Goal: Task Accomplishment & Management: Manage account settings

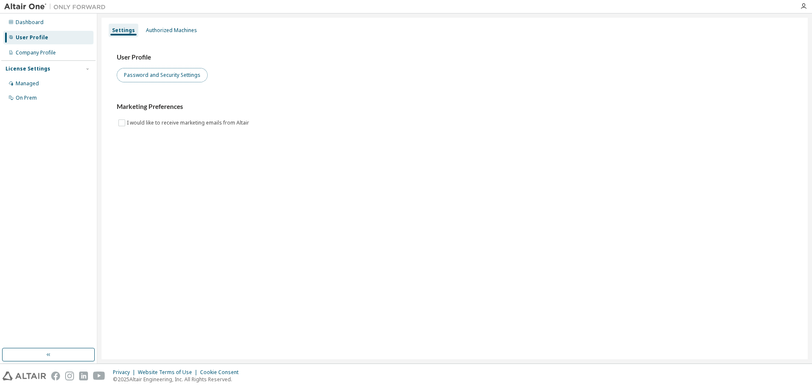
click at [189, 76] on button "Password and Security Settings" at bounding box center [162, 75] width 91 height 14
